Goal: Information Seeking & Learning: Learn about a topic

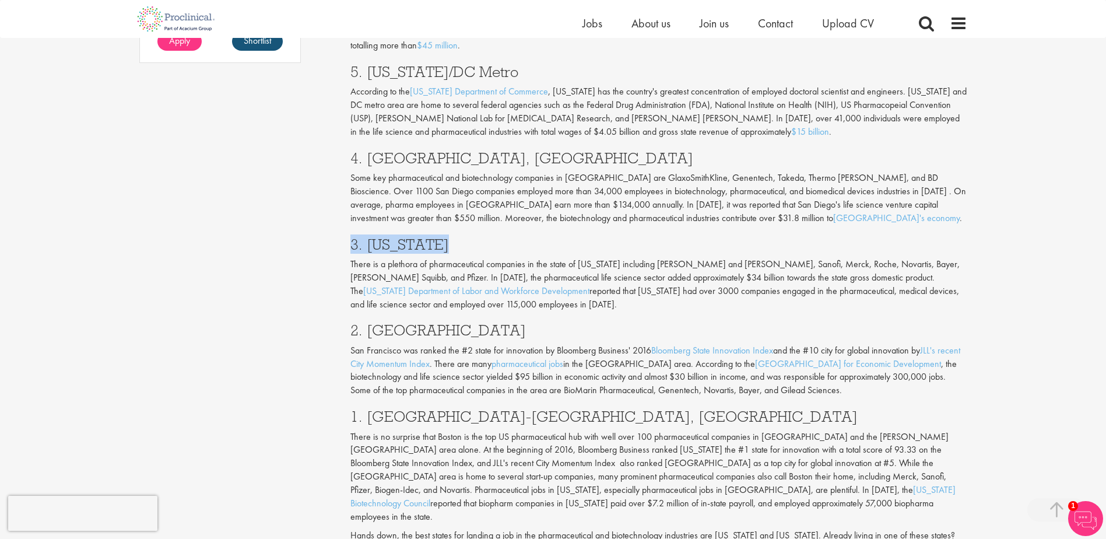
drag, startPoint x: 468, startPoint y: 189, endPoint x: 352, endPoint y: 179, distance: 117.0
click at [352, 237] on h3 "3. [US_STATE]" at bounding box center [658, 244] width 617 height 15
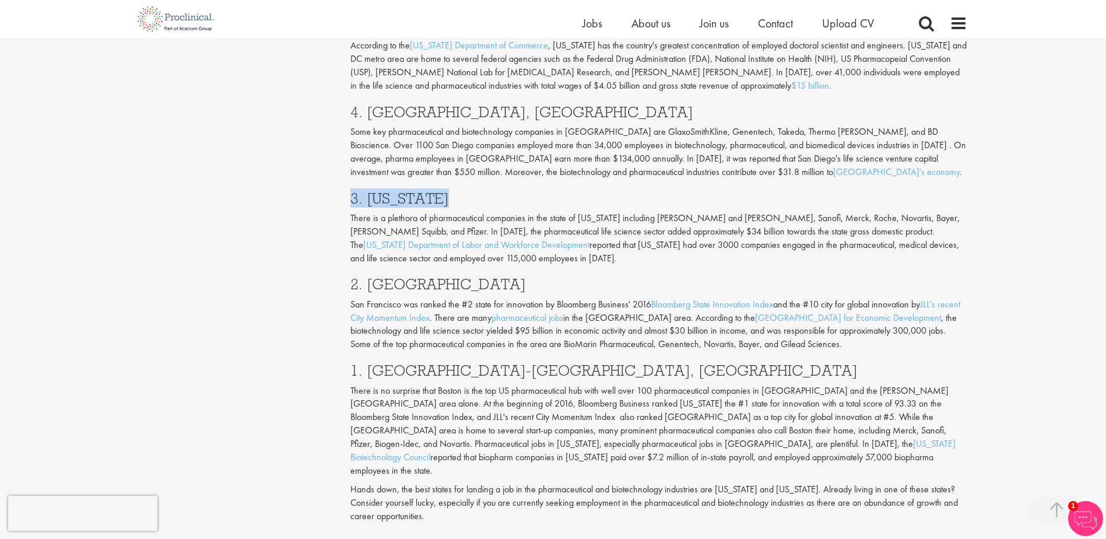
scroll to position [1166, 0]
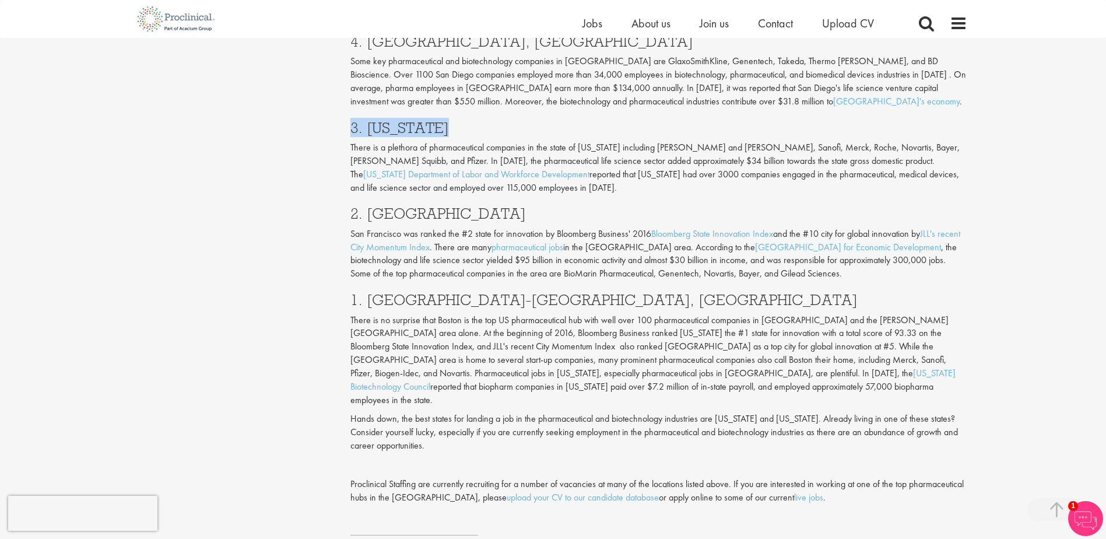
drag, startPoint x: 552, startPoint y: 149, endPoint x: 271, endPoint y: 149, distance: 281.1
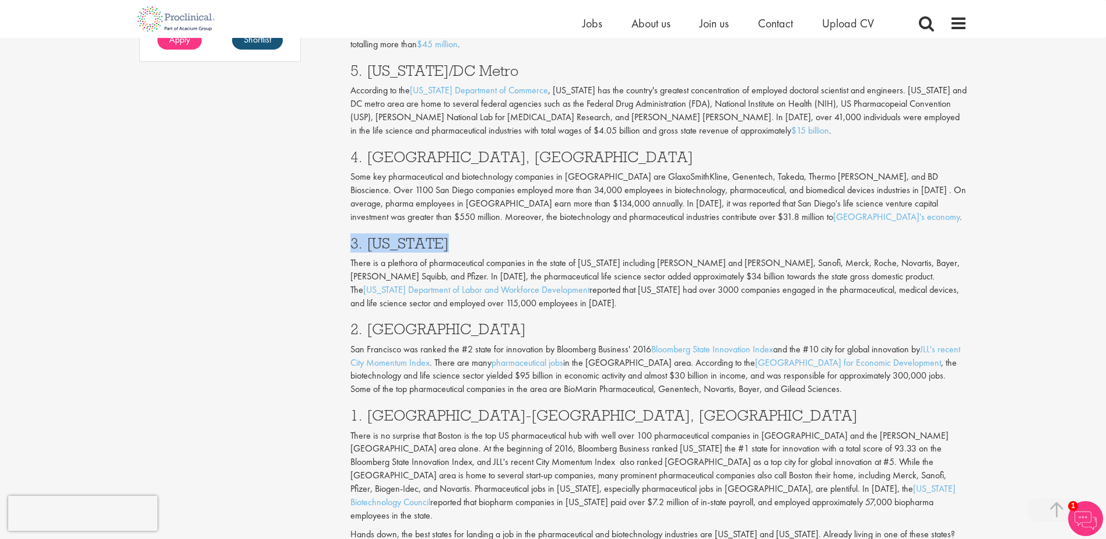
scroll to position [1050, 0]
drag, startPoint x: 460, startPoint y: 182, endPoint x: 253, endPoint y: 188, distance: 206.5
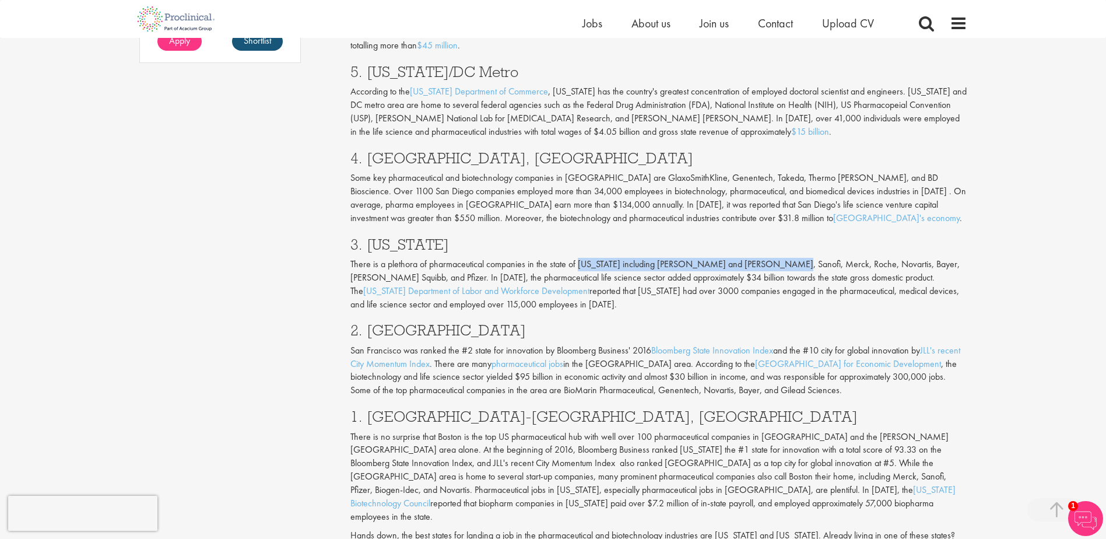
drag, startPoint x: 580, startPoint y: 208, endPoint x: 777, endPoint y: 200, distance: 197.8
click at [777, 258] on p "There is a plethora of pharmaceutical companies in the state of [US_STATE] incl…" at bounding box center [658, 284] width 617 height 53
drag, startPoint x: 777, startPoint y: 200, endPoint x: 791, endPoint y: 211, distance: 17.0
click at [791, 258] on p "There is a plethora of pharmaceutical companies in the state of [US_STATE] incl…" at bounding box center [658, 284] width 617 height 53
drag, startPoint x: 829, startPoint y: 208, endPoint x: 756, endPoint y: 207, distance: 72.9
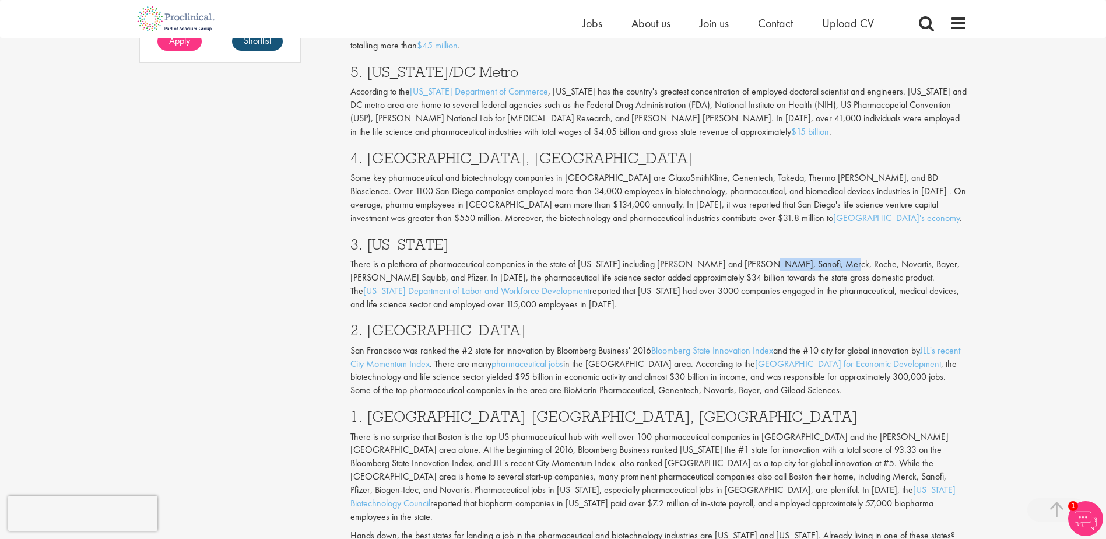
click at [756, 258] on p "There is a plethora of pharmaceutical companies in the state of [US_STATE] incl…" at bounding box center [658, 284] width 617 height 53
drag, startPoint x: 756, startPoint y: 207, endPoint x: 904, endPoint y: 206, distance: 148.7
click at [904, 258] on p "There is a plethora of pharmaceutical companies in the state of [US_STATE] incl…" at bounding box center [658, 284] width 617 height 53
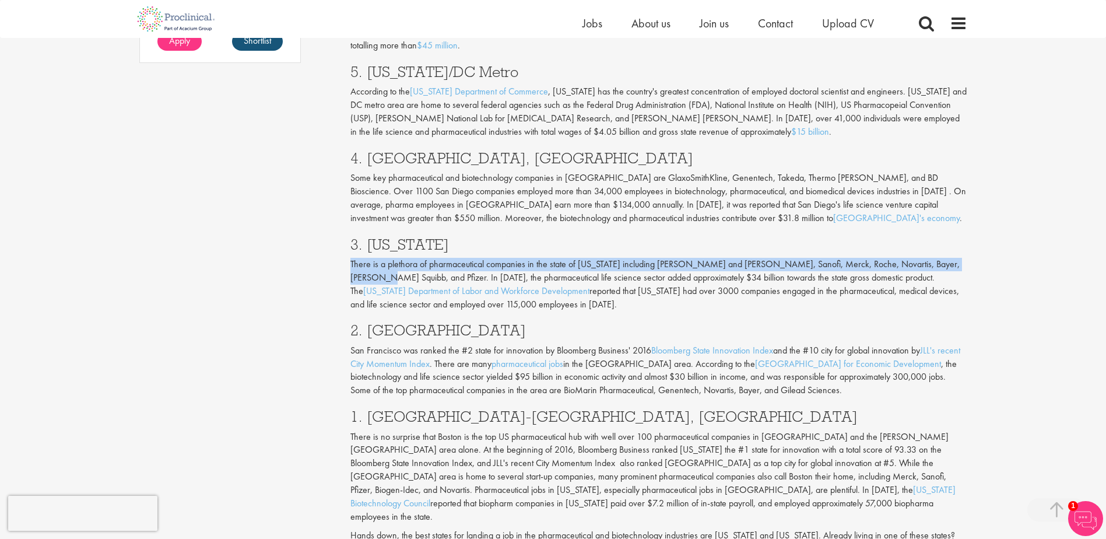
drag, startPoint x: 986, startPoint y: 205, endPoint x: 283, endPoint y: 202, distance: 703.3
click at [283, 202] on div "You are here: Home > Top 10 Pharmaceutical Hubs in the [GEOGRAPHIC_DATA] Conten…" at bounding box center [553, 361] width 1106 height 2823
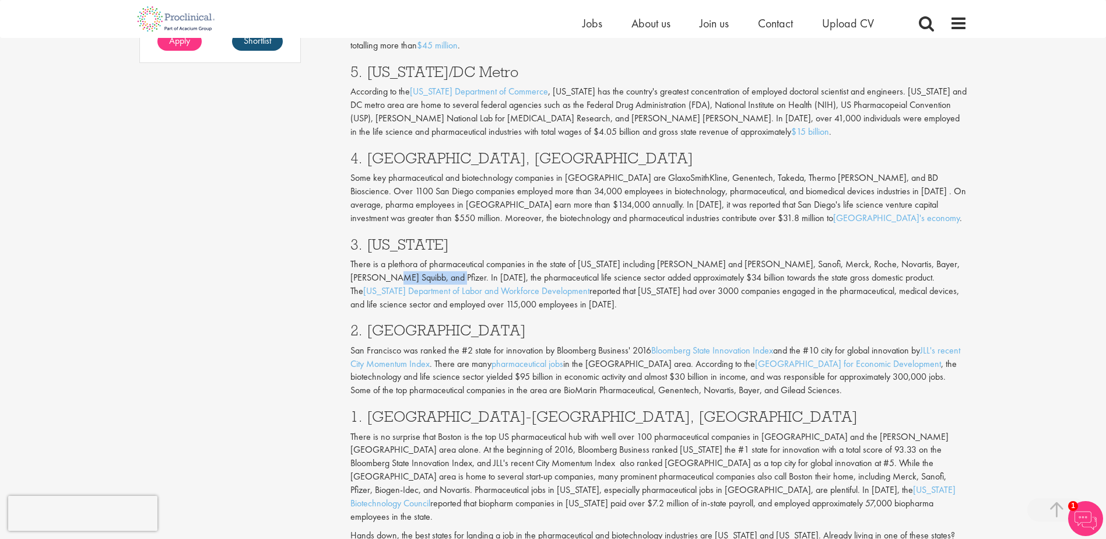
drag, startPoint x: 404, startPoint y: 215, endPoint x: 307, endPoint y: 213, distance: 96.2
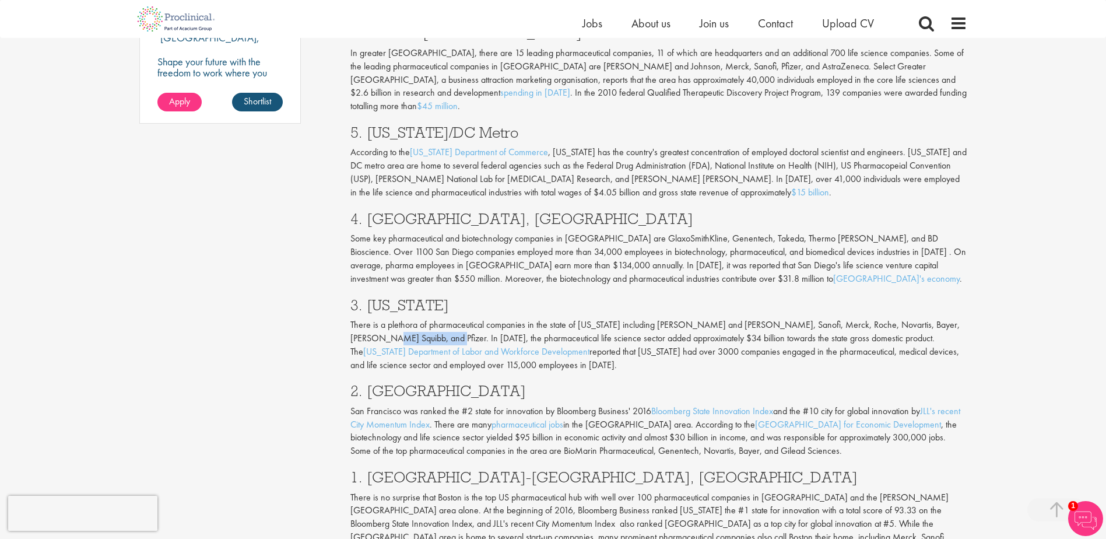
scroll to position [933, 0]
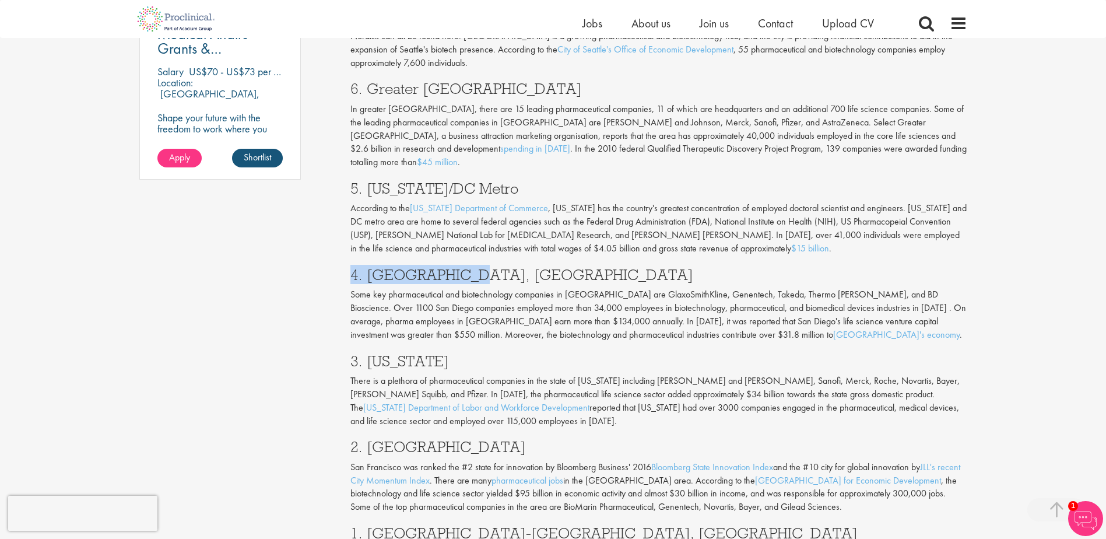
drag, startPoint x: 471, startPoint y: 215, endPoint x: 314, endPoint y: 219, distance: 156.9
click at [314, 219] on div "Content types Quizzes Blogs Guidebooks Videos Infographics Case studies Press r…" at bounding box center [554, 1] width 846 height 1618
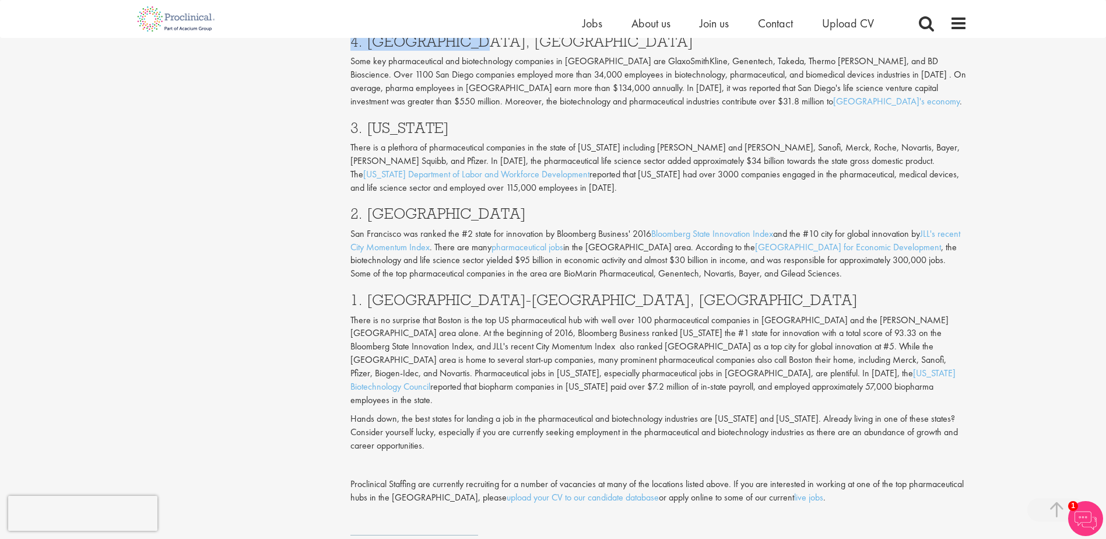
scroll to position [1050, 0]
